Goal: Information Seeking & Learning: Find specific page/section

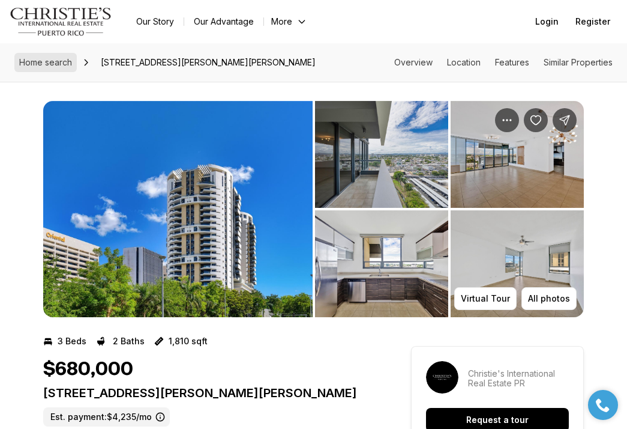
click at [48, 62] on span "Home search" at bounding box center [45, 62] width 53 height 10
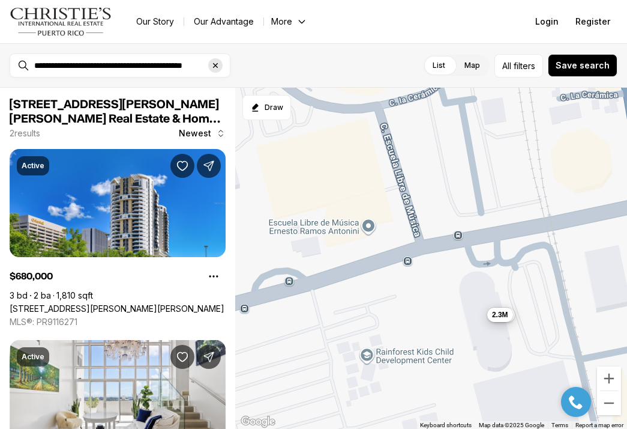
click at [215, 68] on icon "Clear search input" at bounding box center [216, 66] width 10 height 10
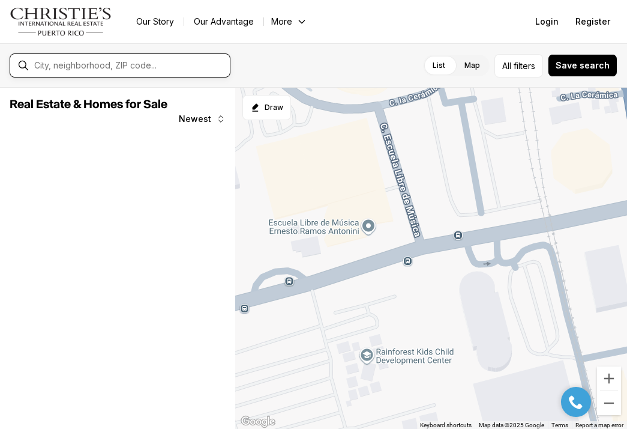
click at [103, 62] on input "text" at bounding box center [129, 66] width 191 height 10
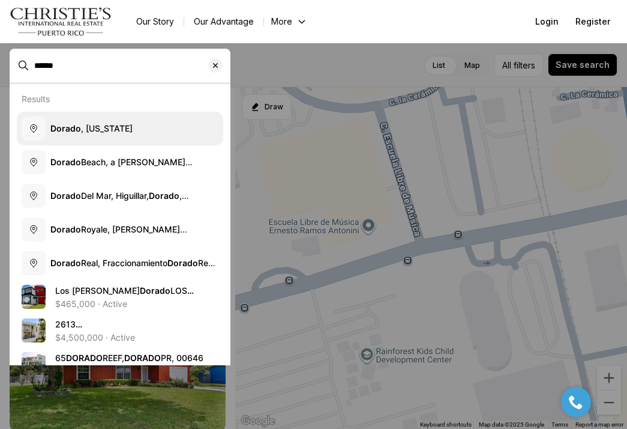
type input "******"
click at [64, 132] on b "Dorado" at bounding box center [65, 127] width 31 height 10
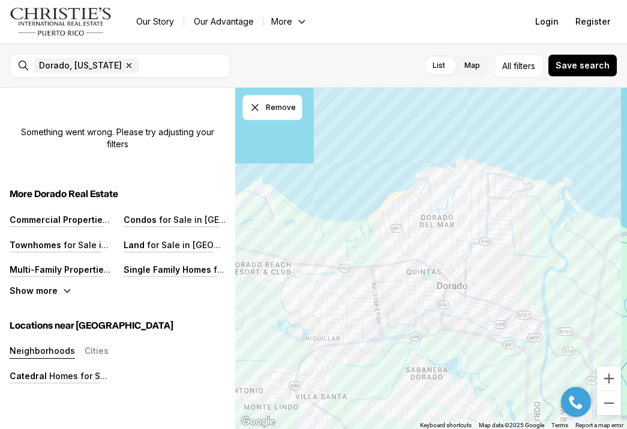
click at [24, 67] on div "Dorado, [US_STATE] Remove Dorado, [US_STATE]" at bounding box center [120, 65] width 221 height 24
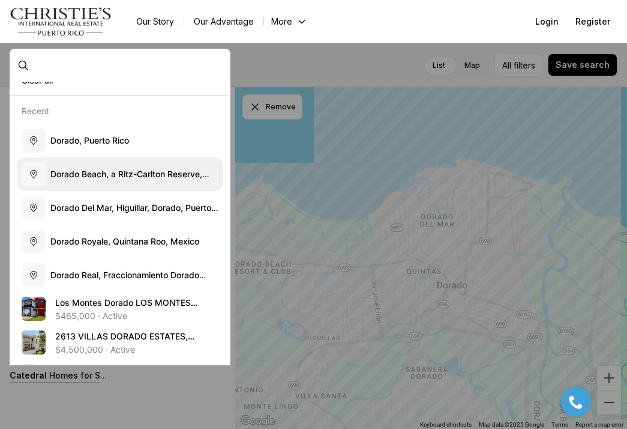
scroll to position [64, 0]
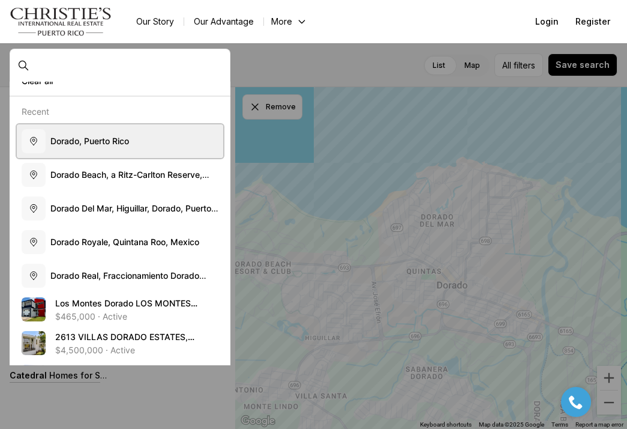
click at [95, 143] on span "D o r a d o , P u e r t o R i c o" at bounding box center [89, 140] width 79 height 10
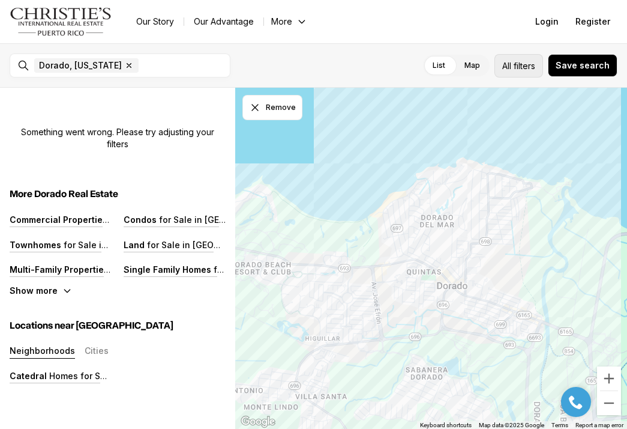
click at [535, 69] on span "filters" at bounding box center [525, 65] width 22 height 13
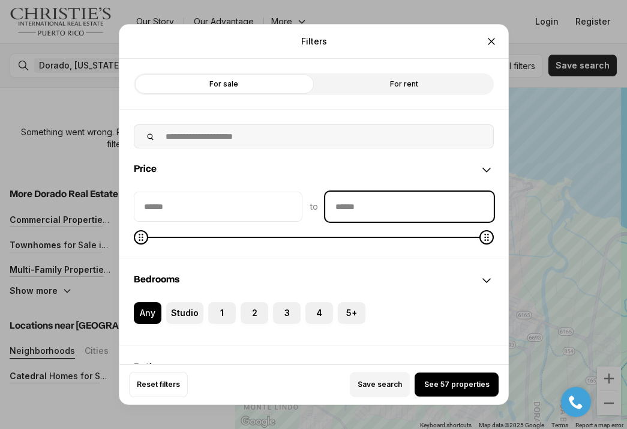
click at [331, 214] on input "priceMax" at bounding box center [409, 206] width 167 height 29
type input "********"
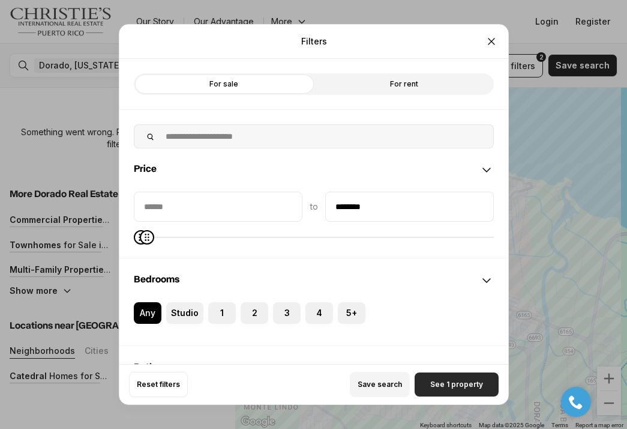
click at [442, 384] on span "See 1 property" at bounding box center [456, 384] width 53 height 10
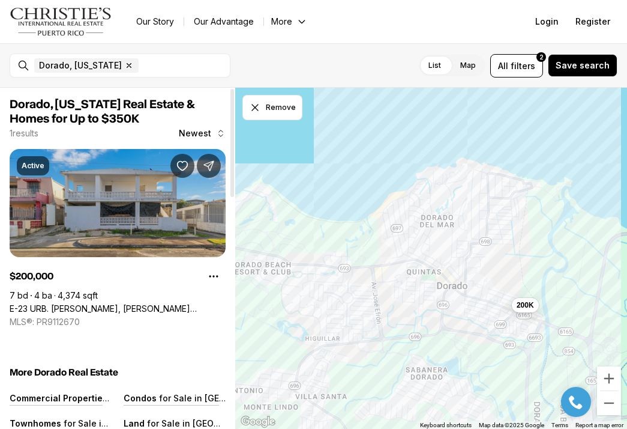
click at [104, 303] on link "E-23 URB. [PERSON_NAME], [PERSON_NAME][STREET_ADDRESS]" at bounding box center [118, 308] width 216 height 11
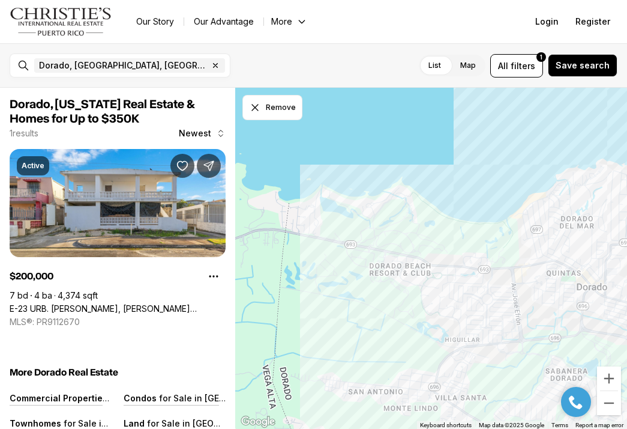
drag, startPoint x: 348, startPoint y: 265, endPoint x: 486, endPoint y: 267, distance: 138.1
click at [486, 267] on div "200K" at bounding box center [431, 259] width 392 height 342
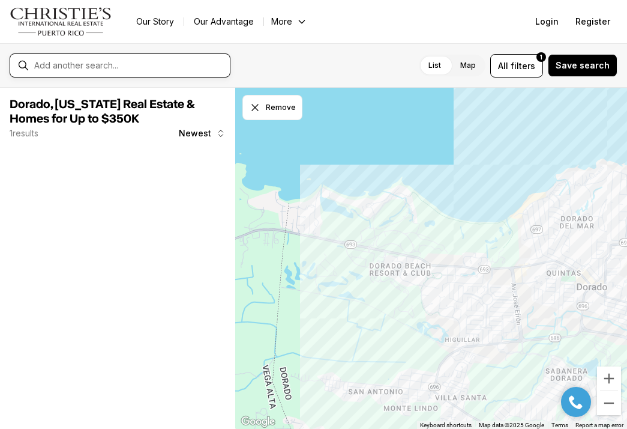
click at [140, 62] on input "text" at bounding box center [129, 66] width 191 height 10
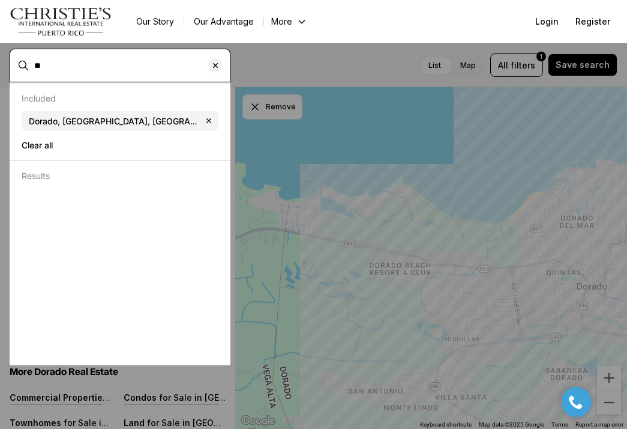
type input "*"
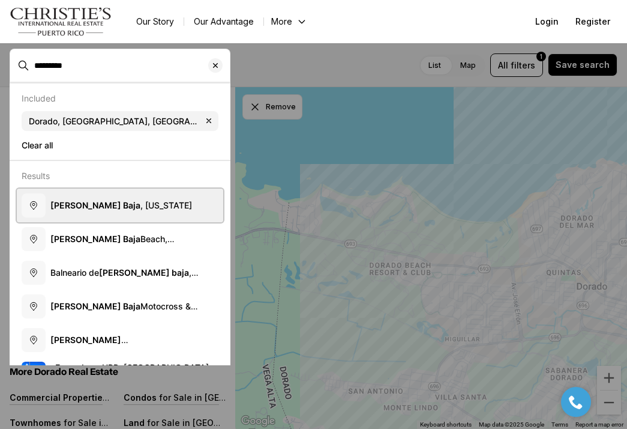
click at [88, 216] on button "Vega Baja , Puerto Rico" at bounding box center [120, 206] width 207 height 34
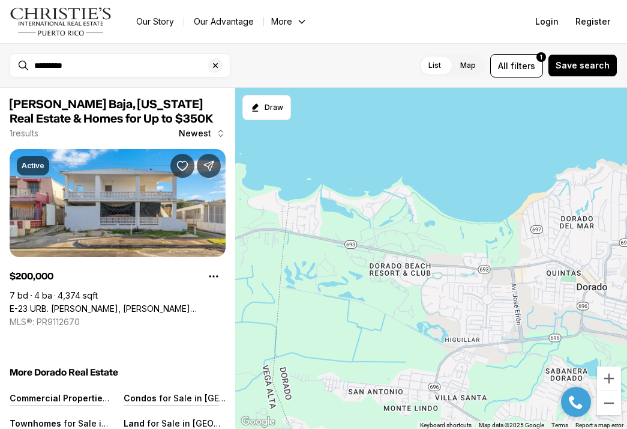
type input "**********"
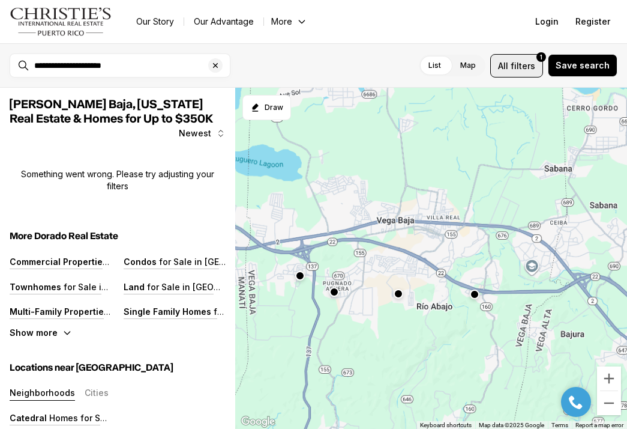
click at [516, 73] on button "All filters 1" at bounding box center [516, 65] width 53 height 23
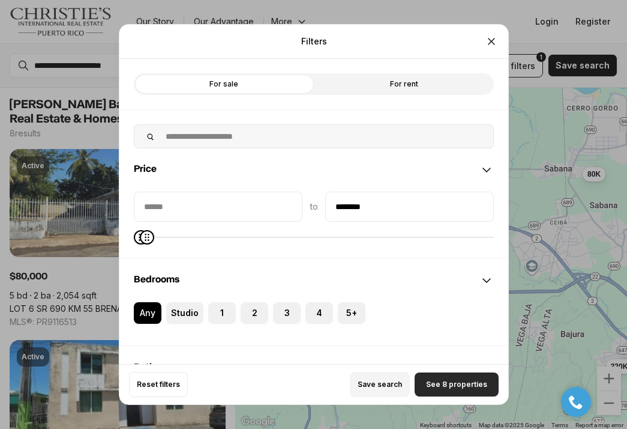
click at [440, 378] on button "See 8 properties" at bounding box center [457, 384] width 84 height 24
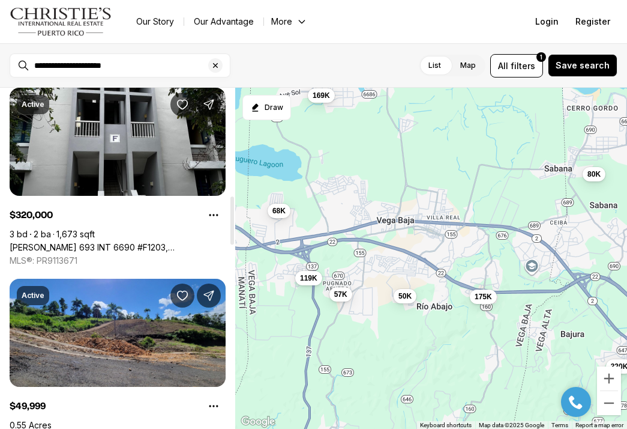
scroll to position [754, 0]
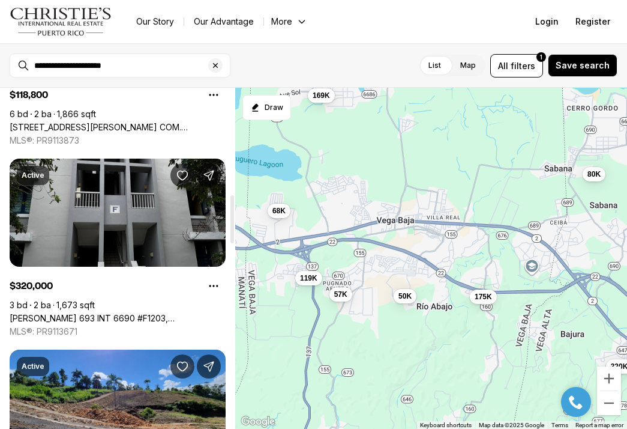
click at [132, 313] on link "Carr 693 INT 6690 #F1203, VEGA ALTA PR, 00692" at bounding box center [118, 318] width 216 height 11
